Goal: Information Seeking & Learning: Learn about a topic

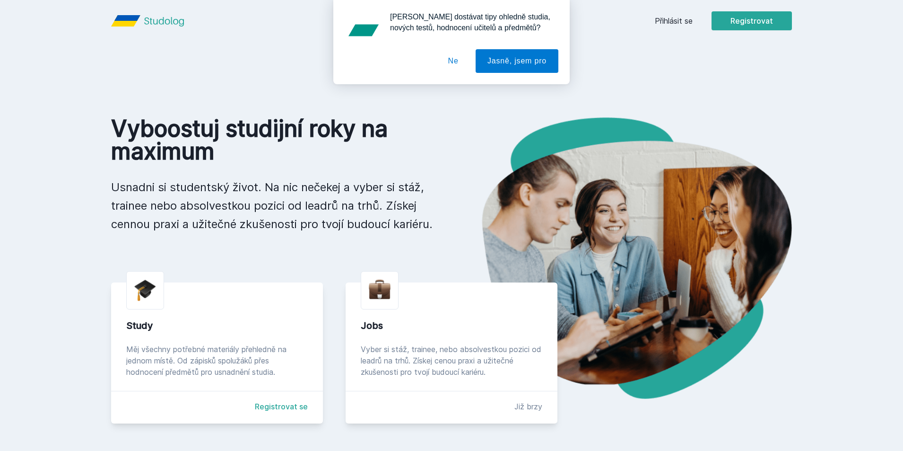
click at [457, 61] on button "Ne" at bounding box center [453, 61] width 34 height 24
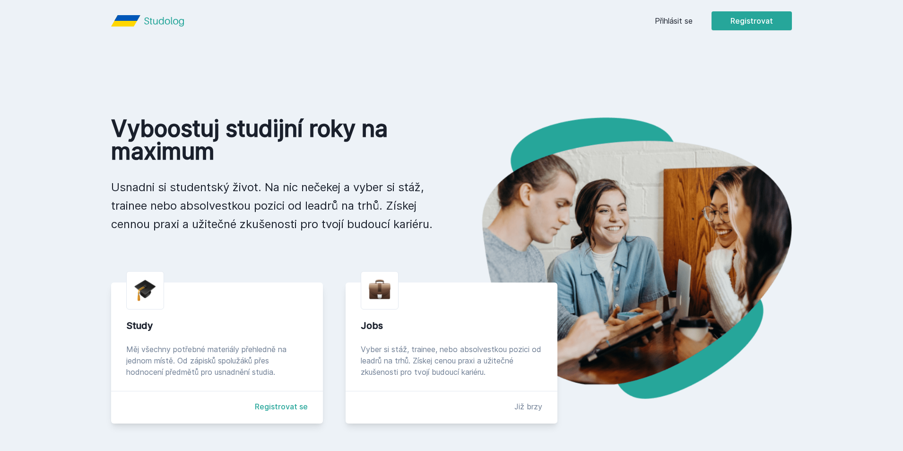
click at [680, 24] on link "Přihlásit se" at bounding box center [674, 20] width 38 height 11
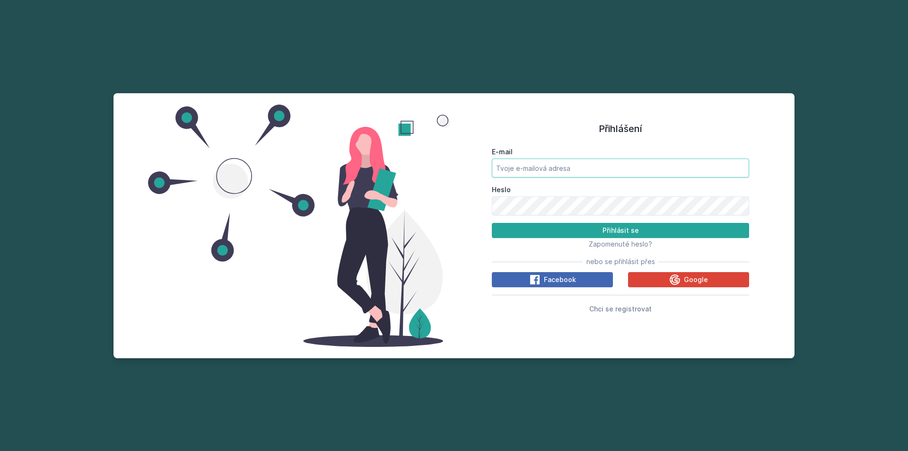
click at [583, 171] on input "E-mail" at bounding box center [620, 167] width 257 height 19
type input "[EMAIL_ADDRESS][DOMAIN_NAME]"
click at [592, 226] on button "Přihlásit se" at bounding box center [620, 230] width 257 height 15
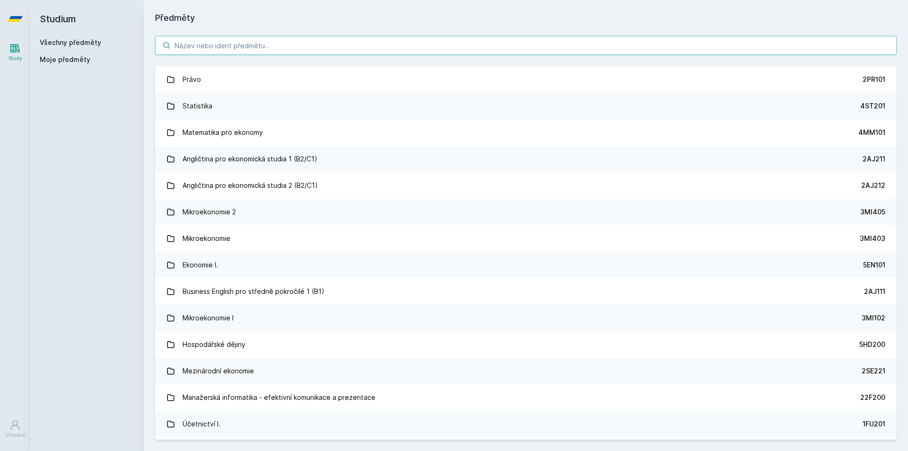
click at [378, 43] on input "search" at bounding box center [525, 45] width 741 height 19
paste input "4IZ552"
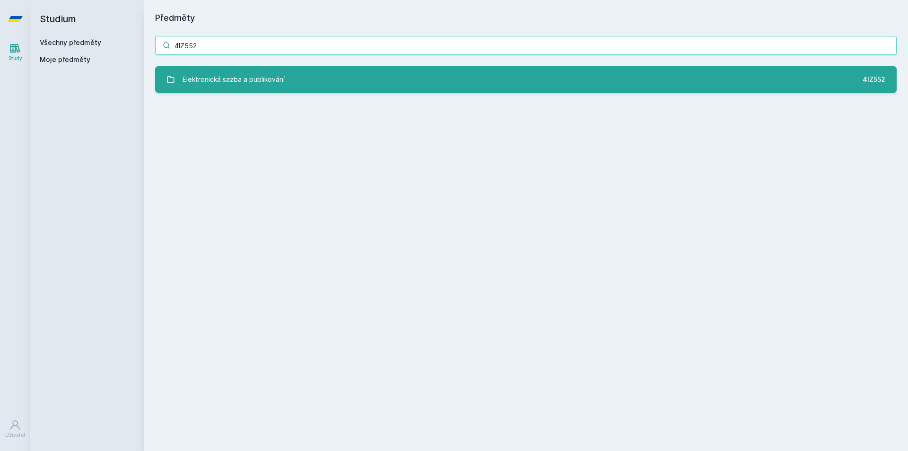
type input "4IZ552"
click at [307, 80] on link "Elektronická sazba a publikování 4IZ552" at bounding box center [525, 79] width 741 height 26
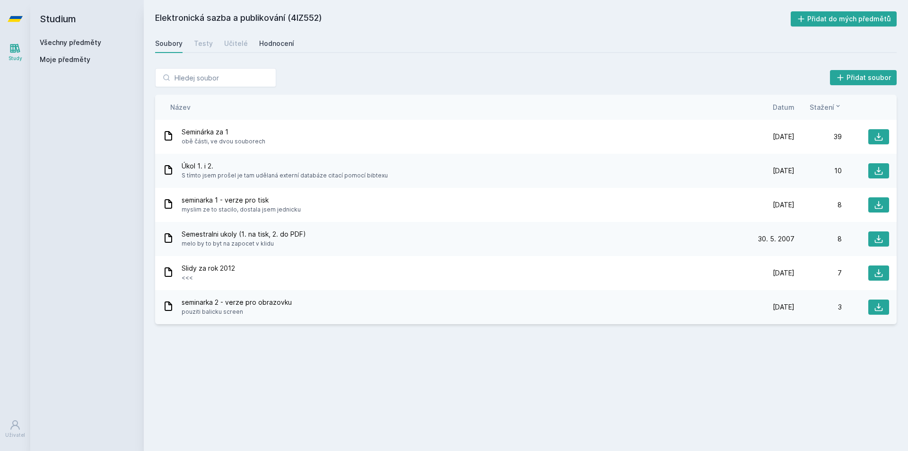
click at [272, 43] on div "Hodnocení" at bounding box center [276, 43] width 35 height 9
